Goal: Task Accomplishment & Management: Use online tool/utility

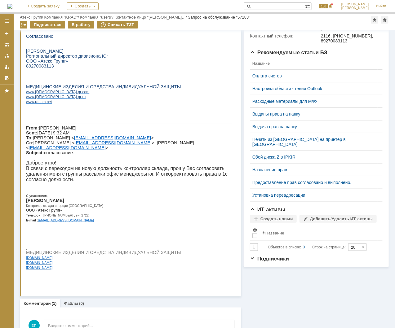
scroll to position [223, 0]
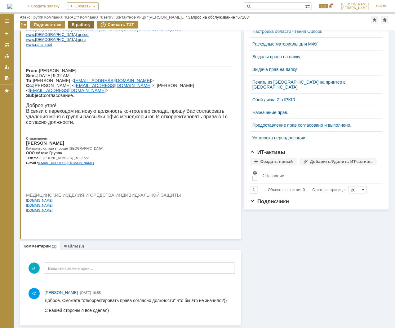
click at [80, 23] on div "В работу" at bounding box center [81, 24] width 26 height 7
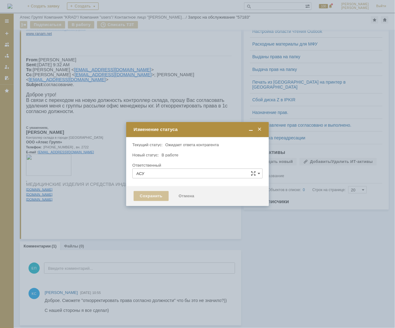
type input "[PERSON_NAME]"
type input "Прочее"
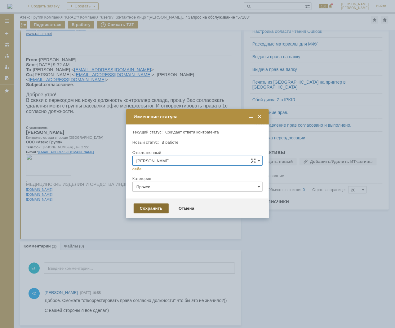
click at [153, 209] on div "Сохранить" at bounding box center [151, 209] width 35 height 10
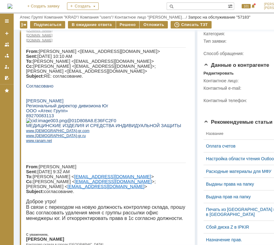
scroll to position [0, 0]
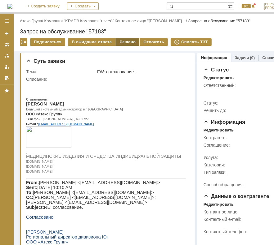
click at [128, 43] on div "Решено" at bounding box center [128, 41] width 24 height 7
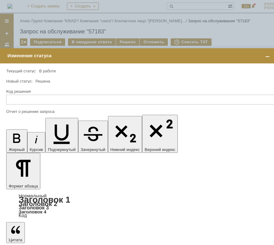
scroll to position [0, 5]
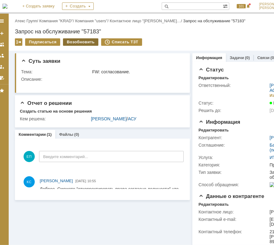
scroll to position [0, 0]
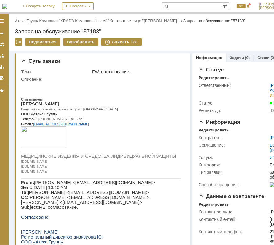
click at [34, 21] on link "Атекс Групп" at bounding box center [26, 21] width 22 height 5
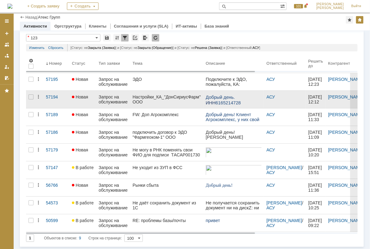
scroll to position [20, 0]
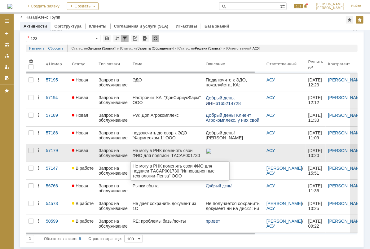
click at [184, 152] on div "Не могу в РНК поменять свои ФИО для подписи ТAСАР001730 "Инновационные технолог…" at bounding box center [167, 153] width 68 height 10
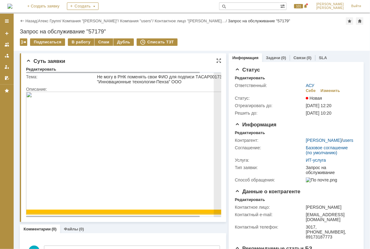
click at [185, 144] on img at bounding box center [134, 152] width 217 height 122
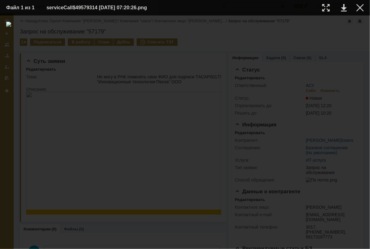
click at [113, 110] on img at bounding box center [185, 132] width 358 height 221
